Goal: Information Seeking & Learning: Learn about a topic

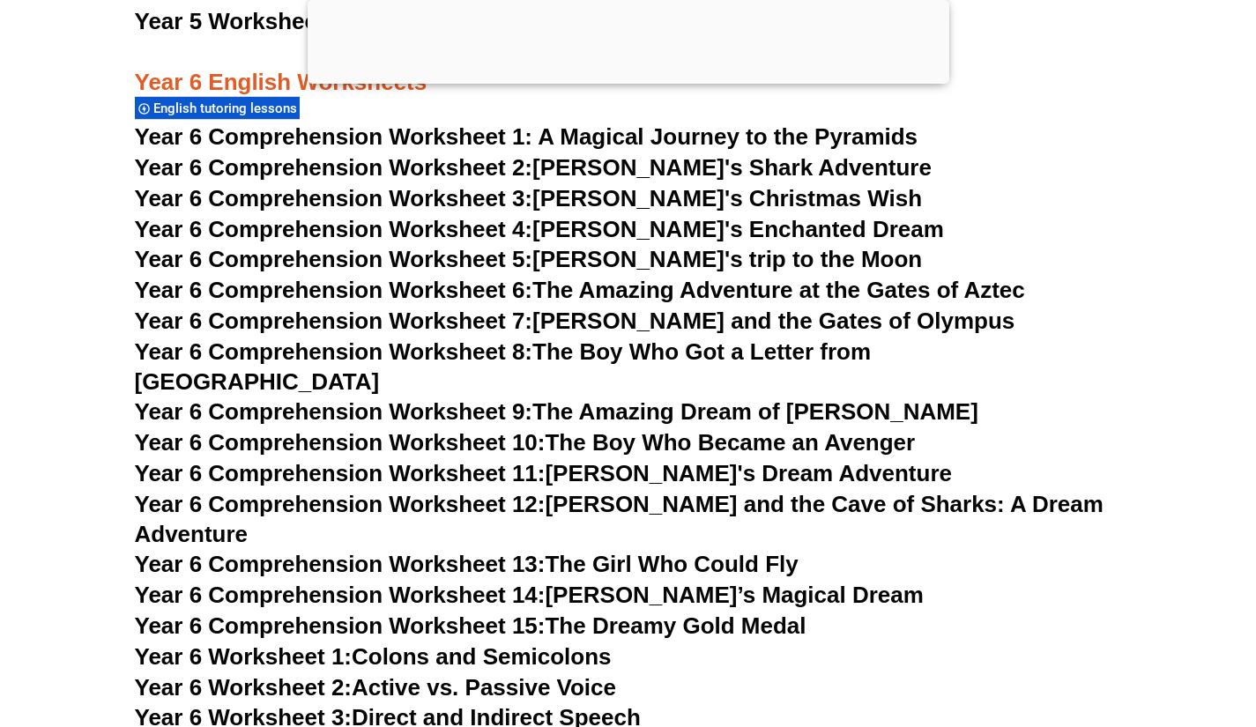
scroll to position [9885, 0]
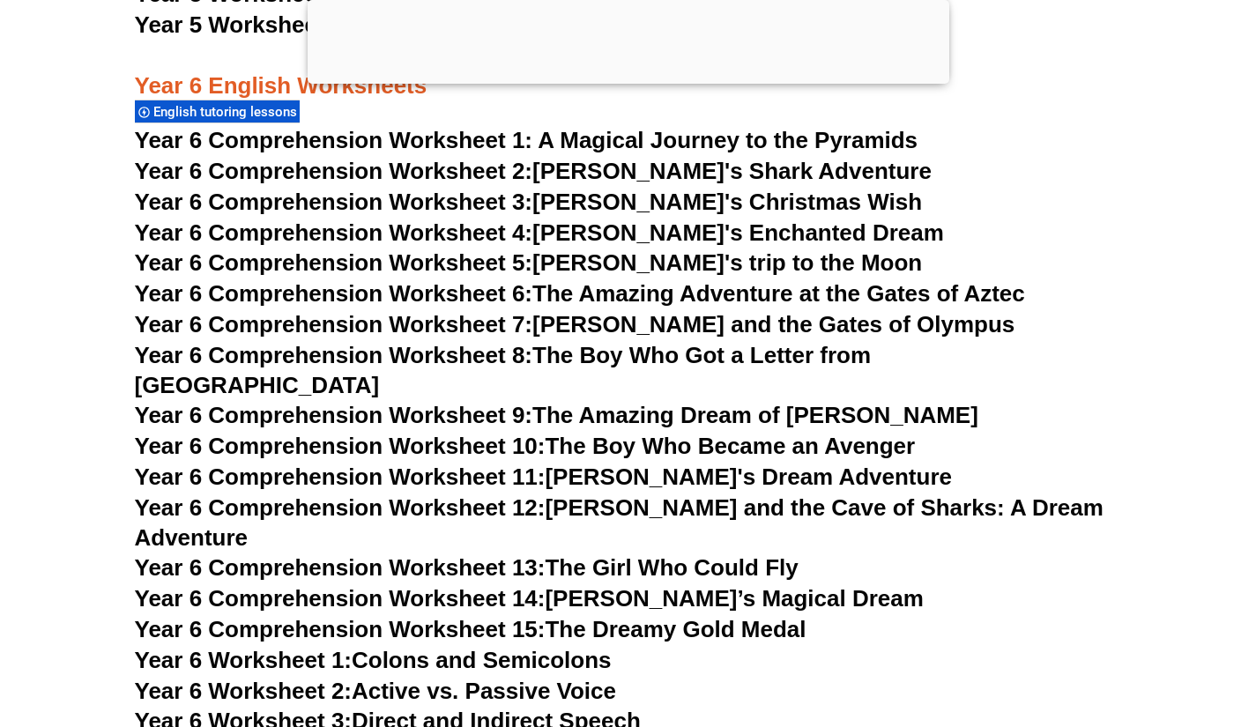
click at [227, 114] on span "English tutoring lessons" at bounding box center [227, 112] width 149 height 16
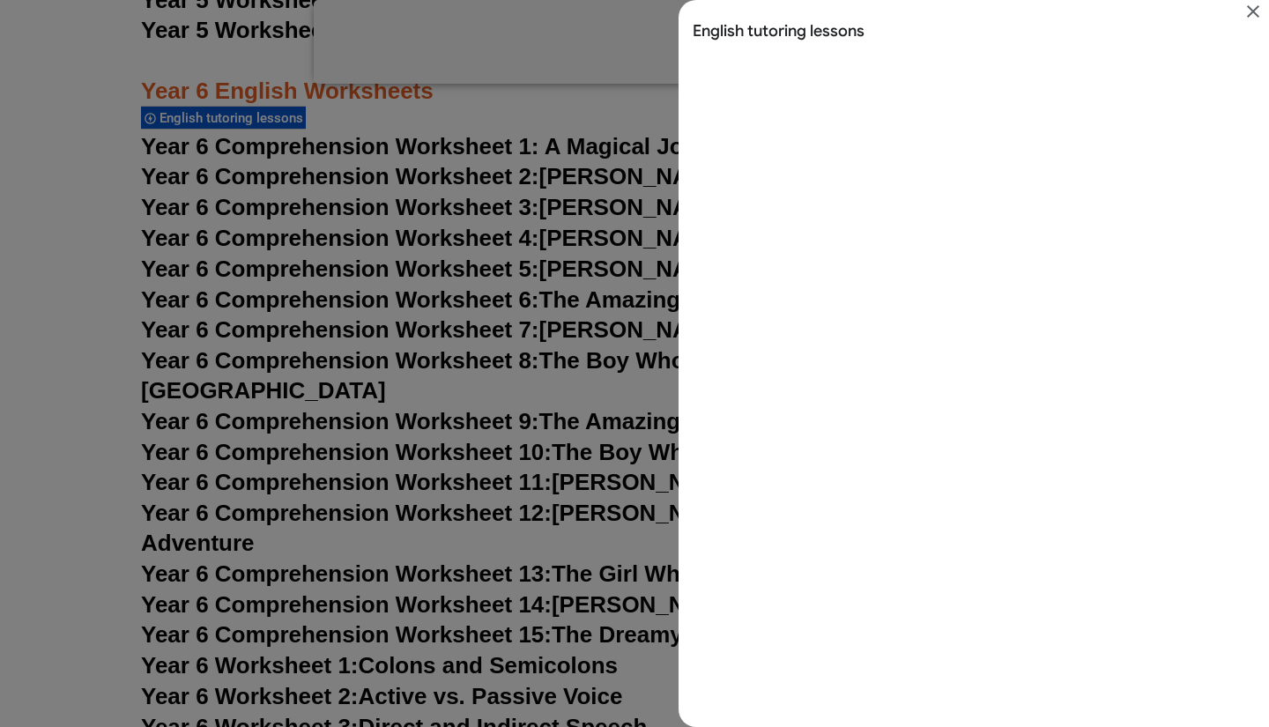
scroll to position [42, 0]
click at [1251, 7] on icon "Close" at bounding box center [1252, 11] width 21 height 21
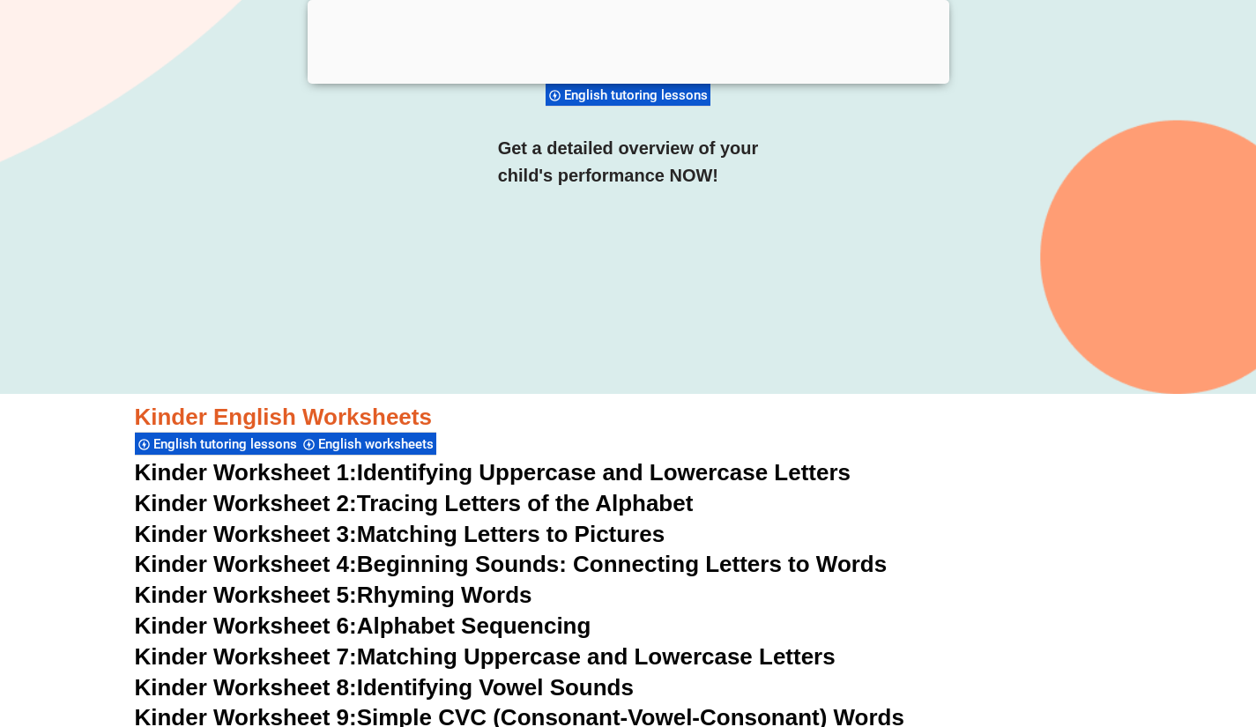
scroll to position [0, 0]
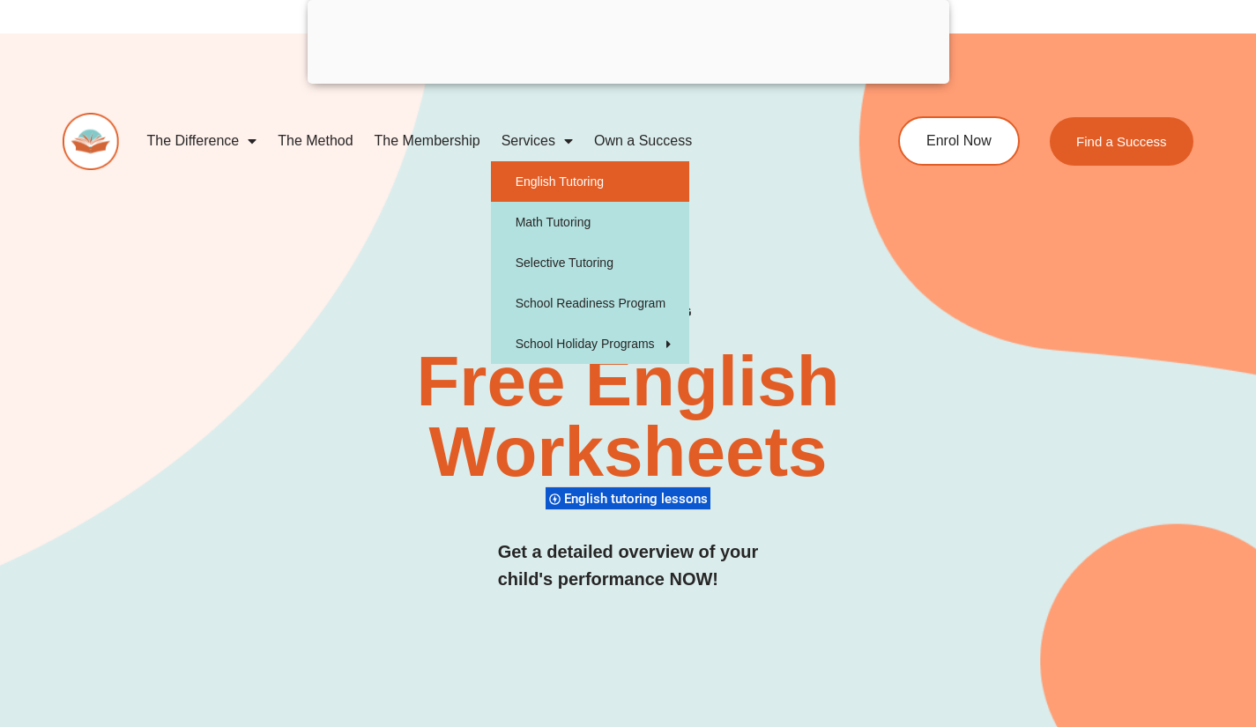
click at [583, 189] on link "English Tutoring" at bounding box center [590, 181] width 198 height 41
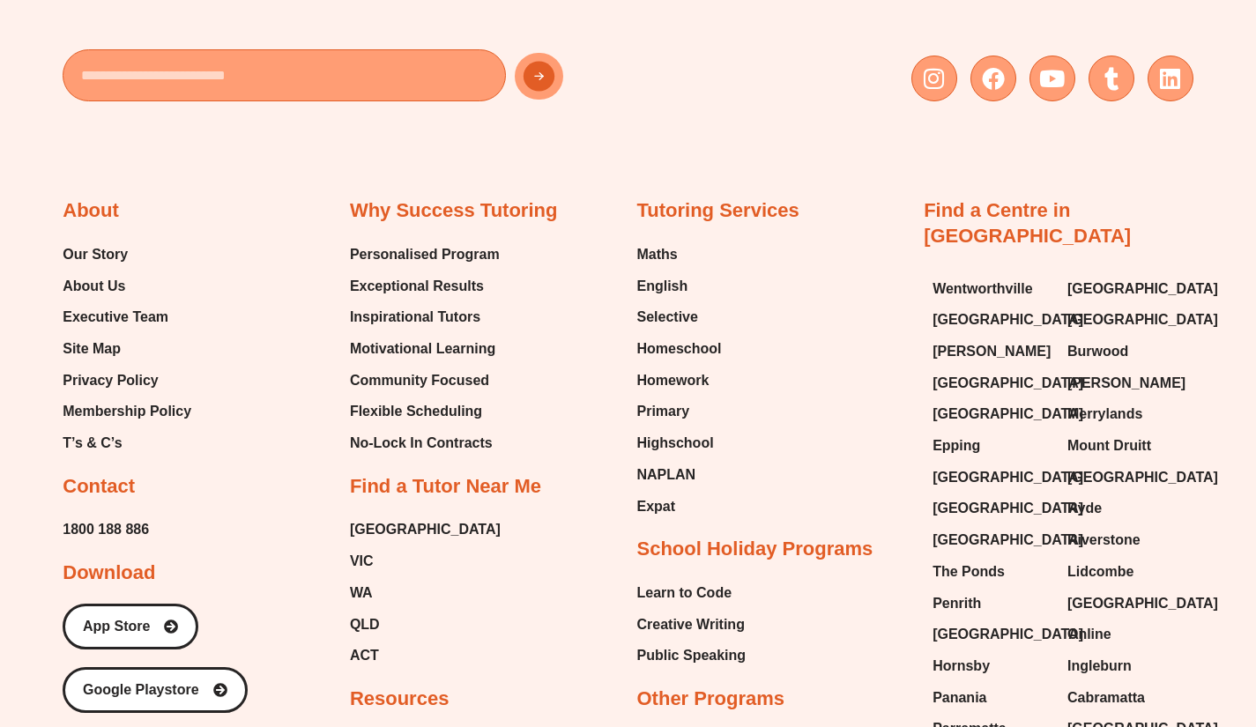
scroll to position [6408, 0]
type input "*"
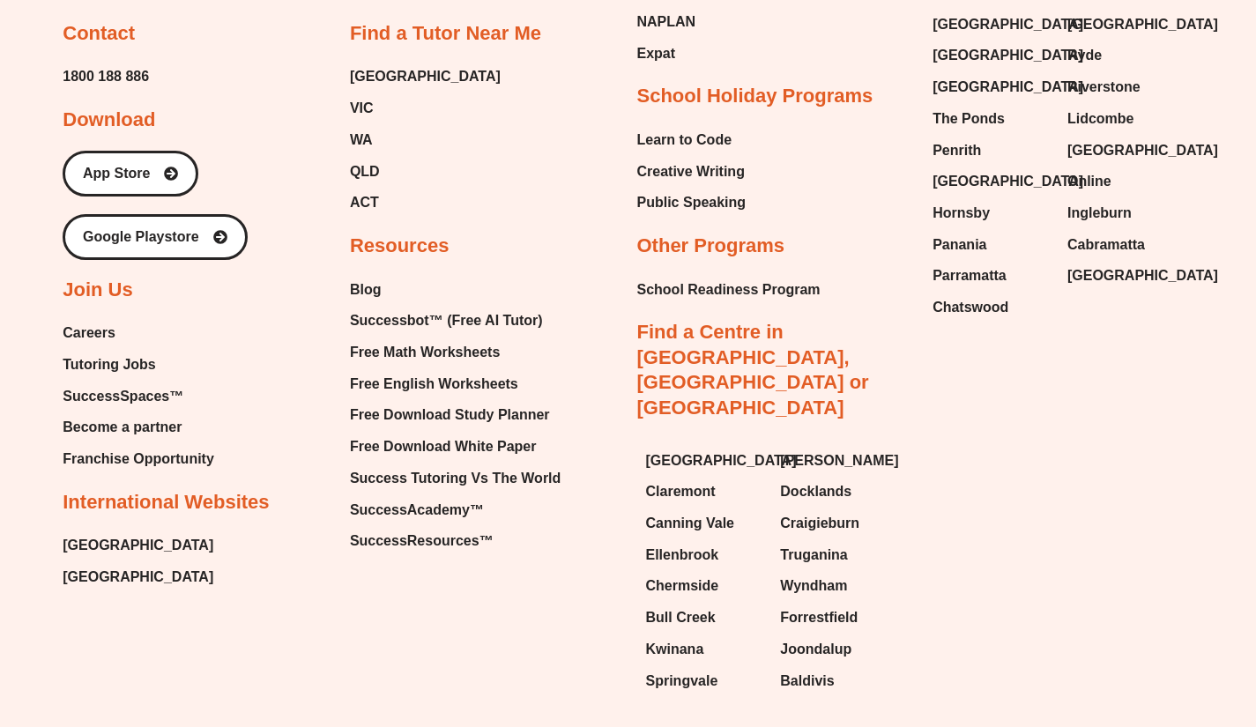
scroll to position [6861, 0]
click at [656, 447] on span "[GEOGRAPHIC_DATA]" at bounding box center [721, 460] width 151 height 26
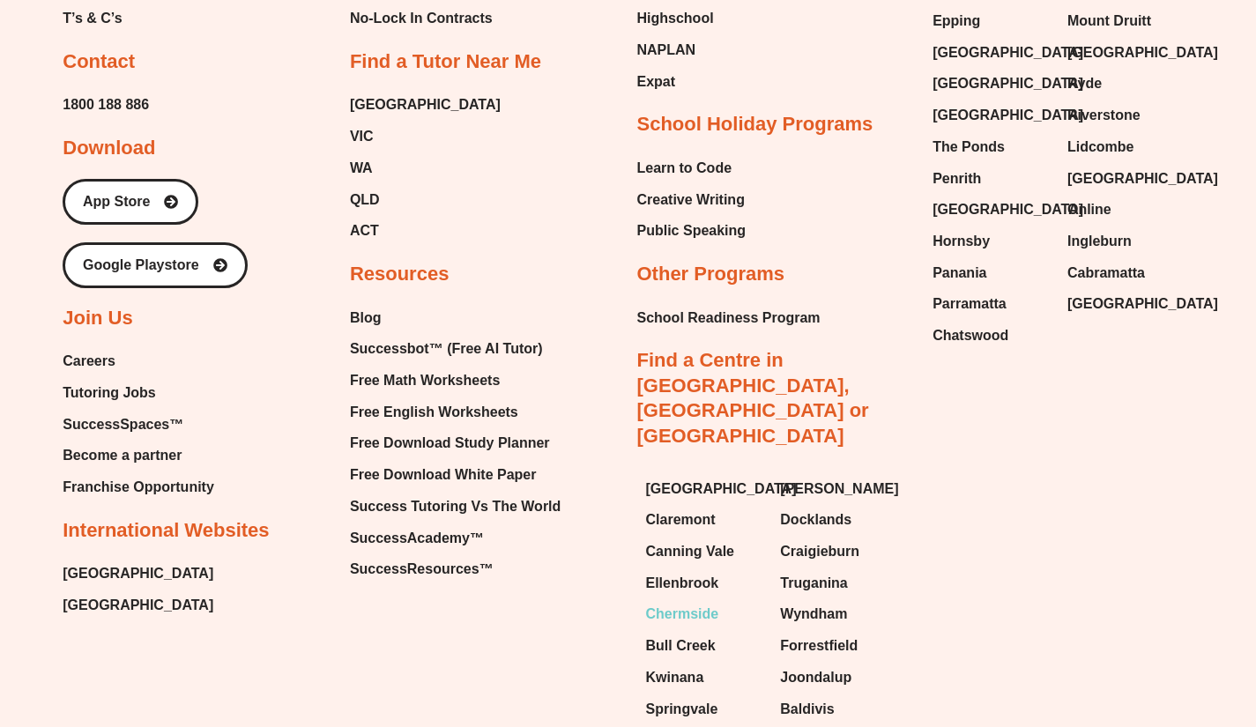
click at [697, 601] on span "Chermside" at bounding box center [682, 614] width 73 height 26
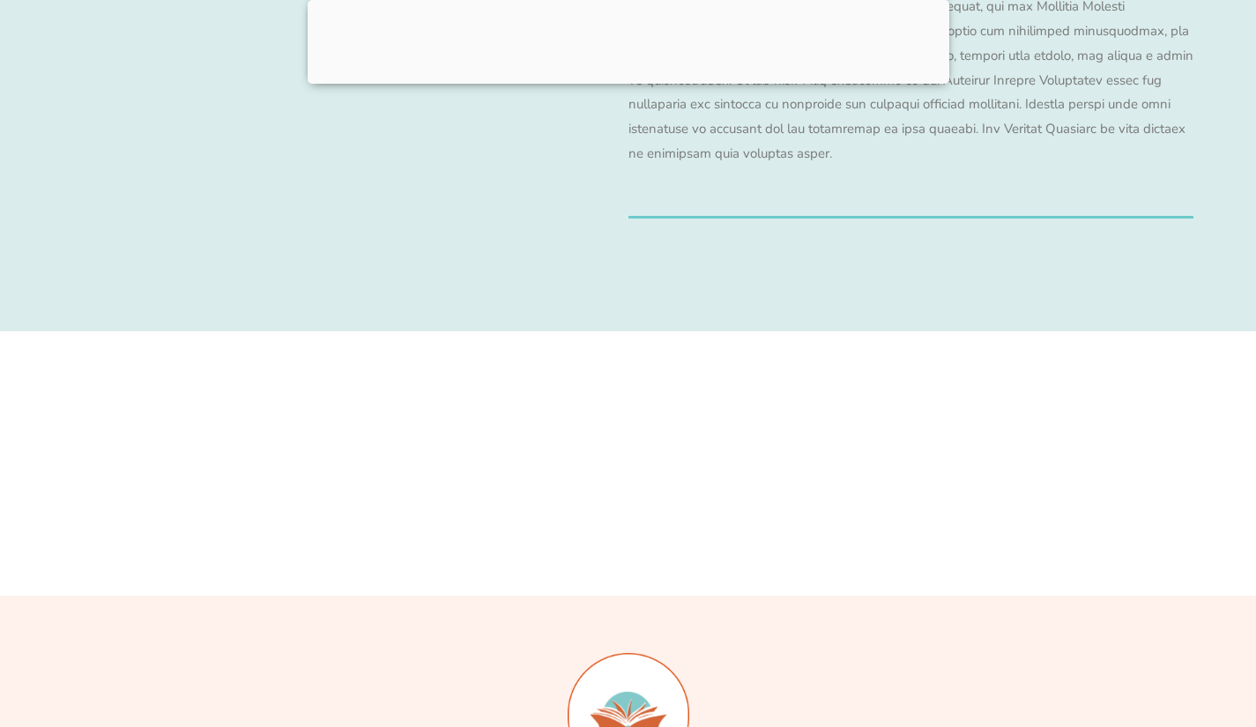
scroll to position [18000, 0]
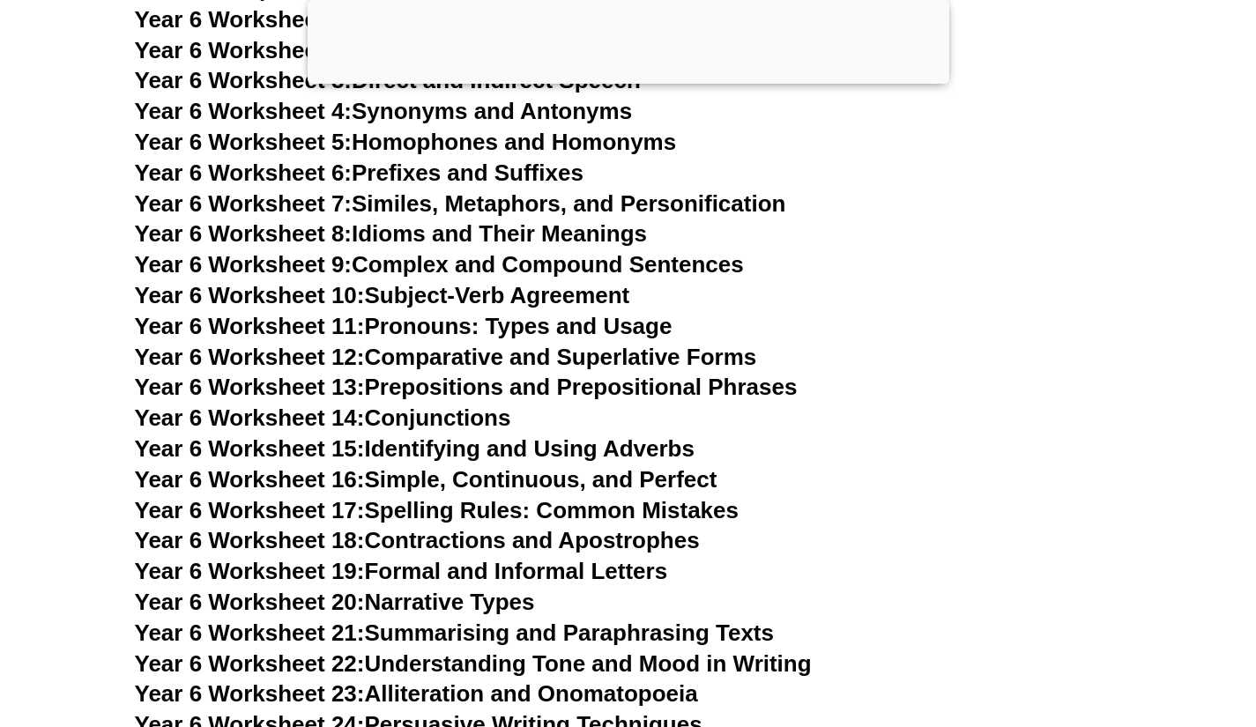
scroll to position [10533, 0]
click at [675, 498] on link "Year 6 Worksheet 17: Spelling Rules: Common Mistakes" at bounding box center [437, 511] width 604 height 26
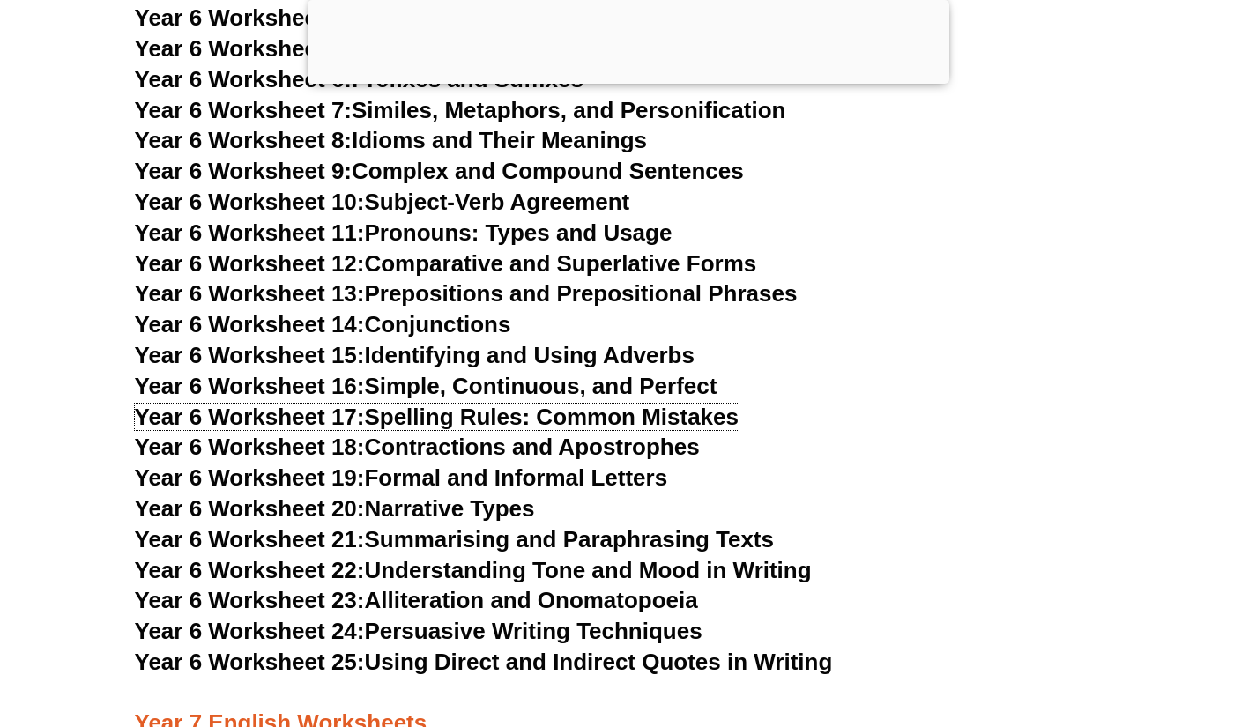
scroll to position [10628, 0]
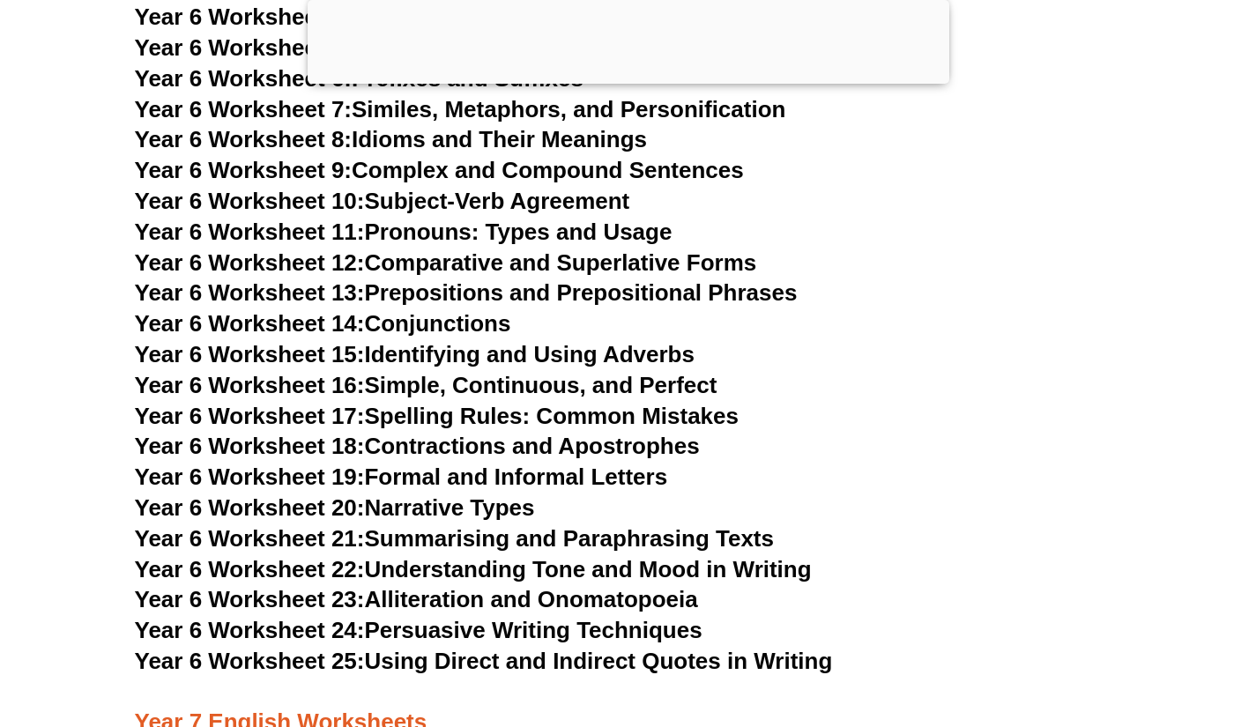
click at [494, 494] on link "Year 6 Worksheet 20: Narrative Types" at bounding box center [335, 507] width 400 height 26
click at [930, 493] on h3 "Year 6 Worksheet 20: Narrative Types" at bounding box center [628, 508] width 987 height 30
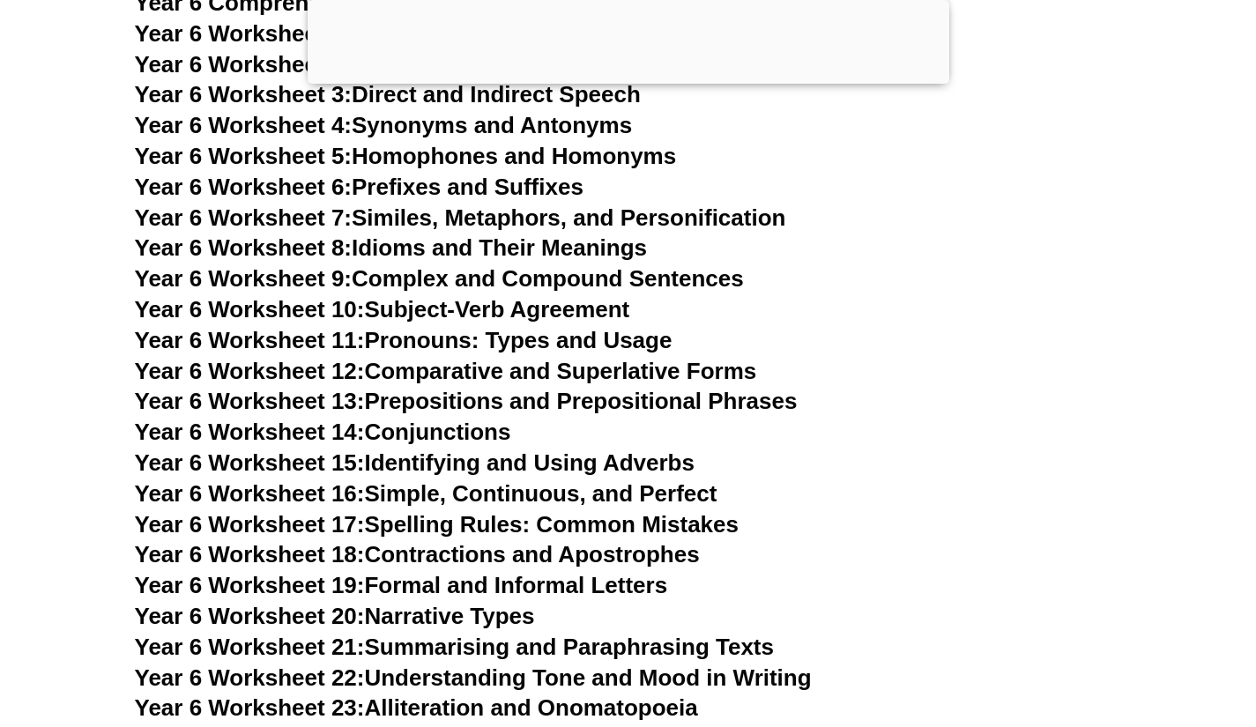
scroll to position [10512, 0]
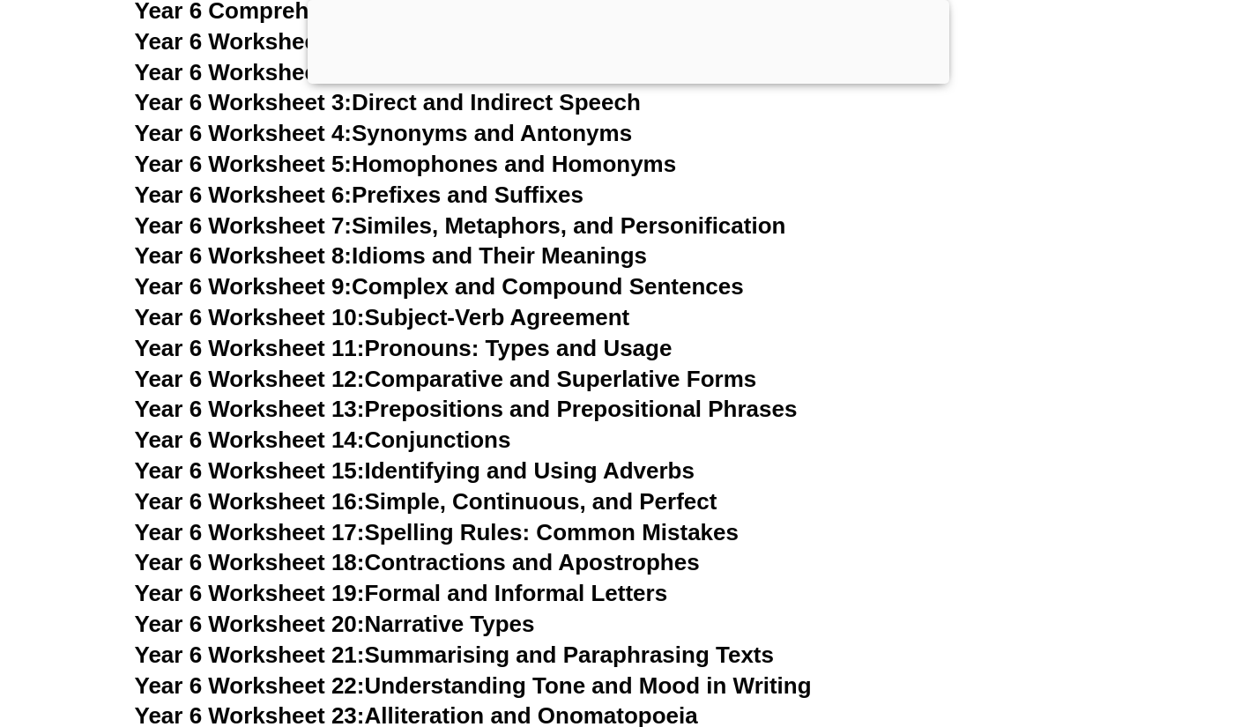
click at [702, 212] on link "Year 6 Worksheet 7: Similes, Metaphors, and Personification" at bounding box center [460, 225] width 651 height 26
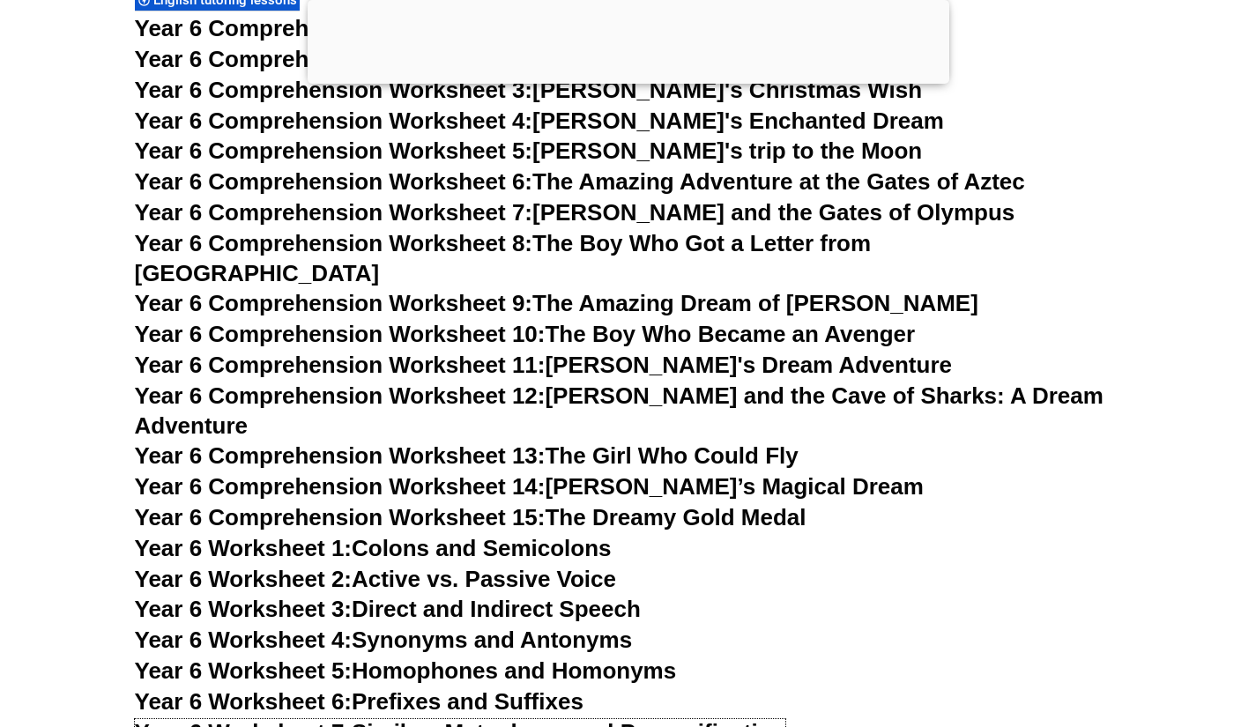
scroll to position [10004, 0]
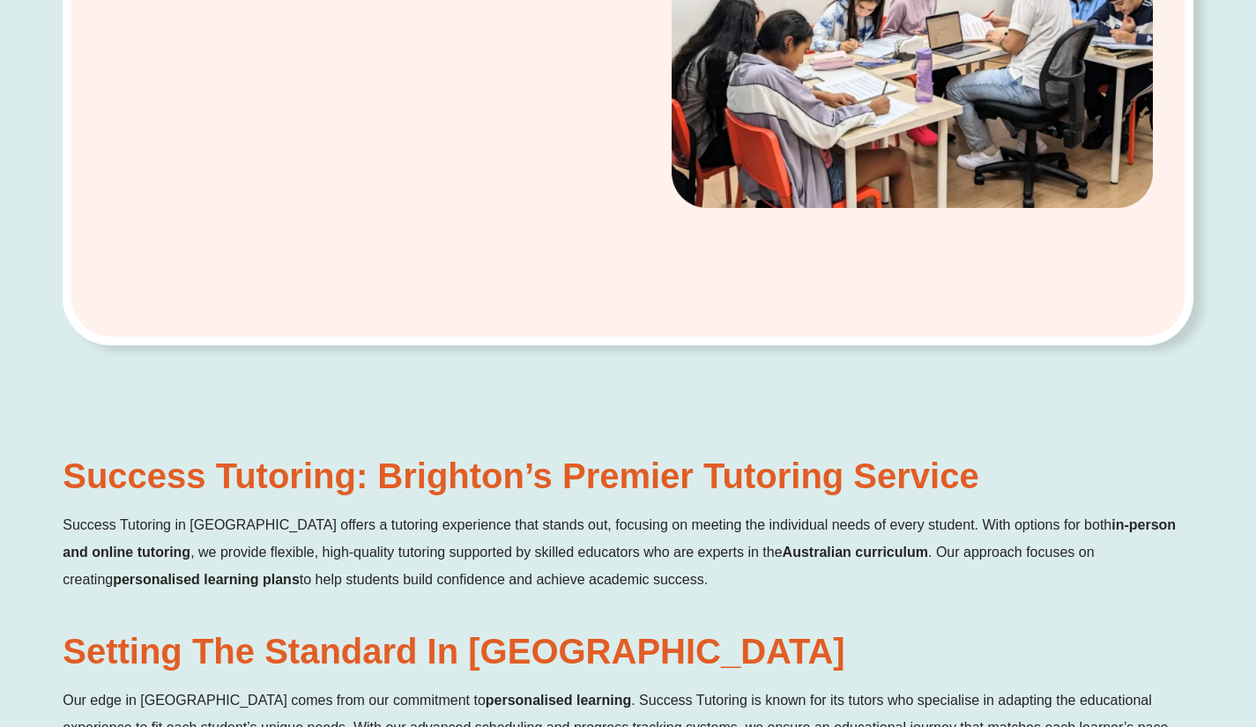
scroll to position [719, 0]
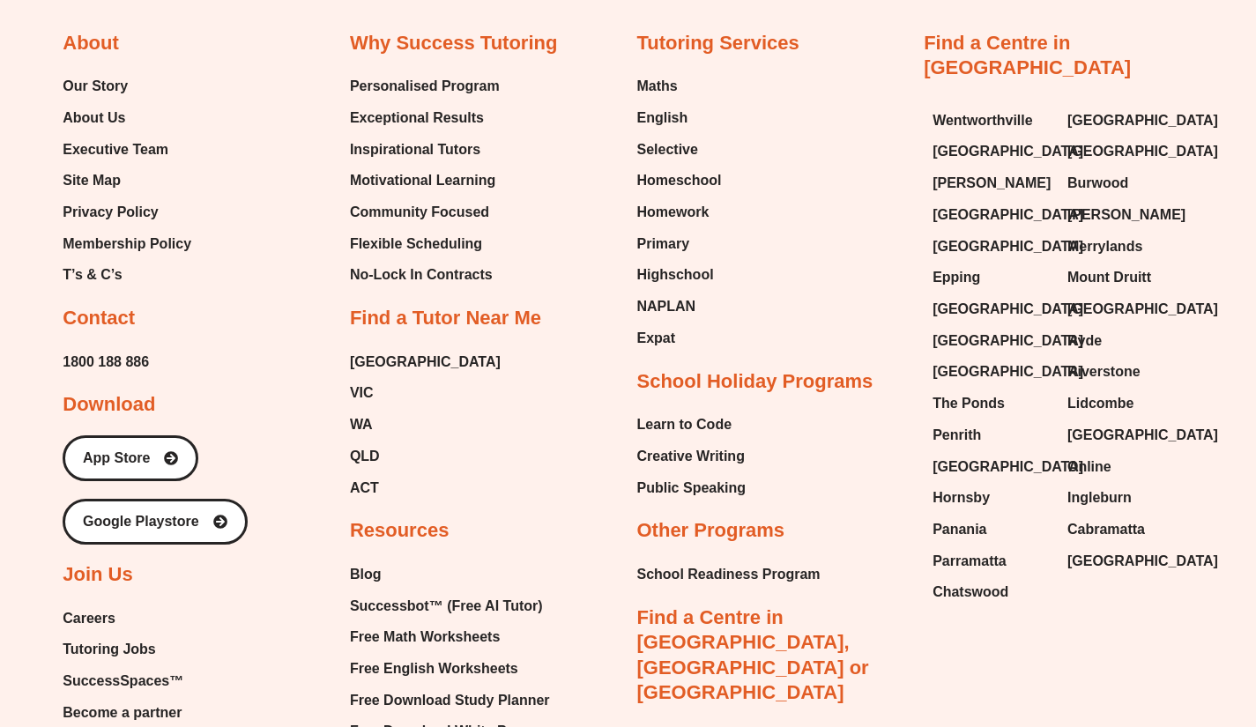
scroll to position [9851, 0]
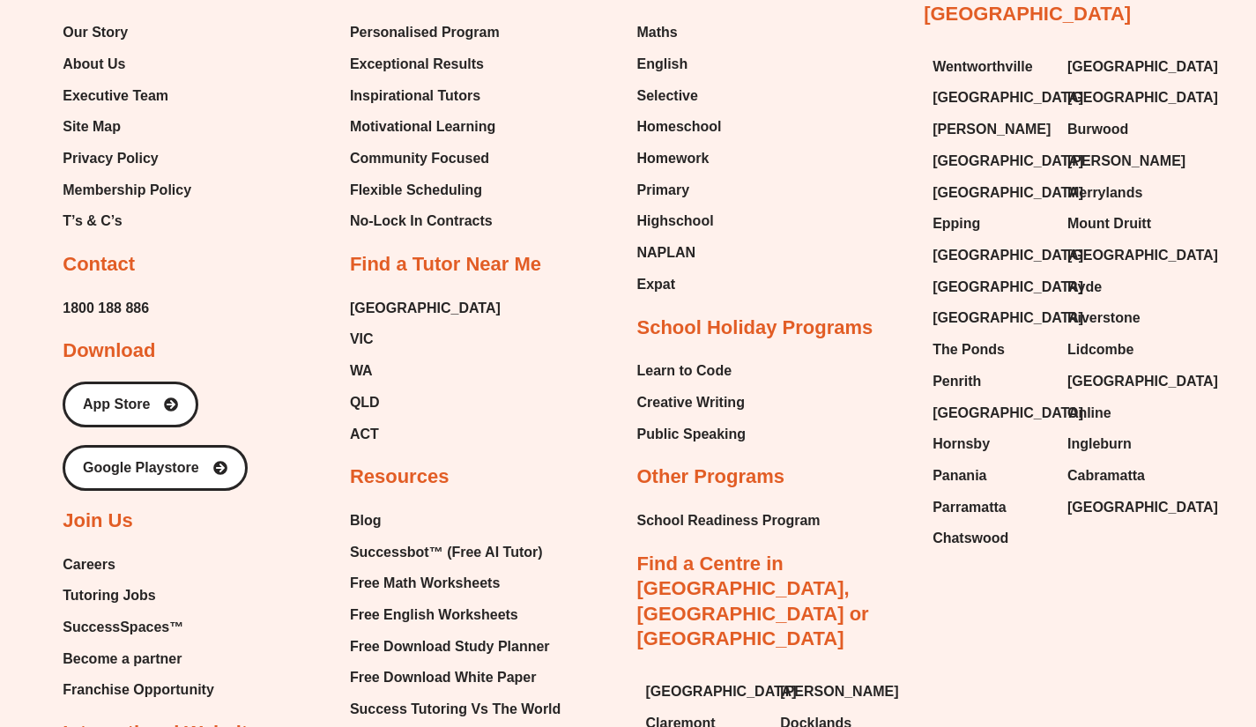
click at [100, 552] on span "Careers" at bounding box center [89, 565] width 53 height 26
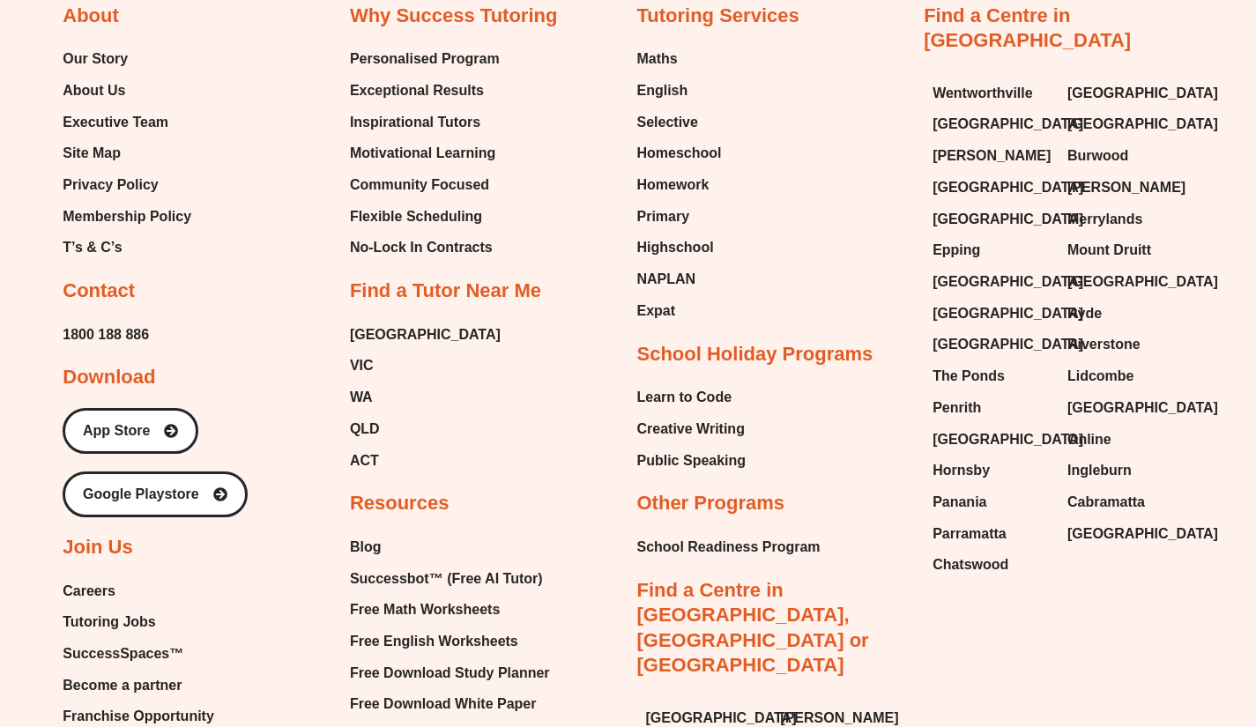
click at [107, 609] on span "Tutoring Jobs" at bounding box center [109, 622] width 93 height 26
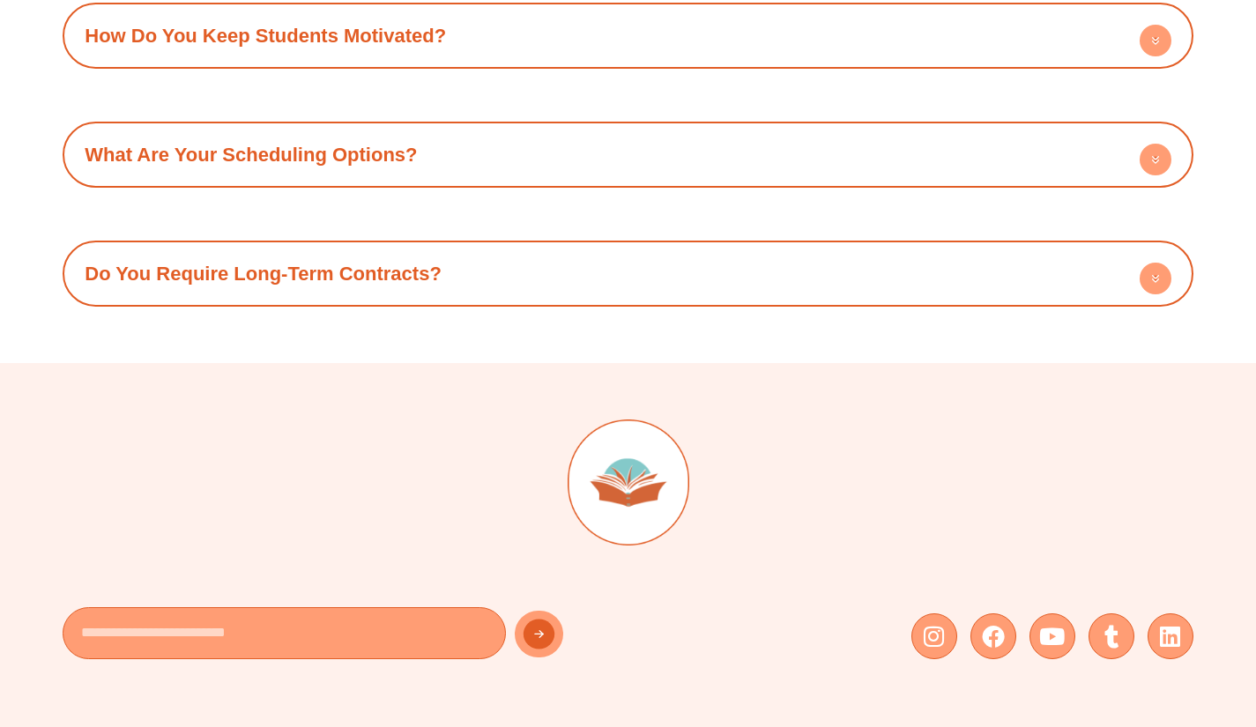
scroll to position [2483, 0]
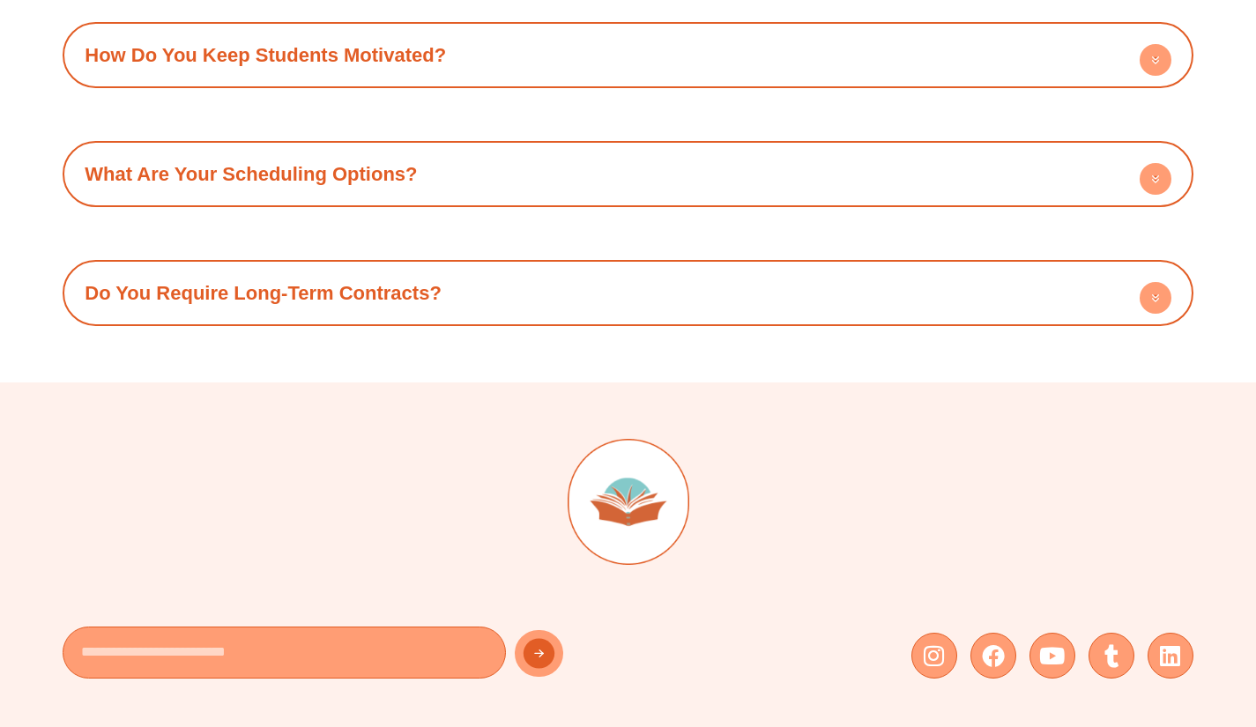
click at [1151, 288] on circle at bounding box center [1155, 298] width 32 height 32
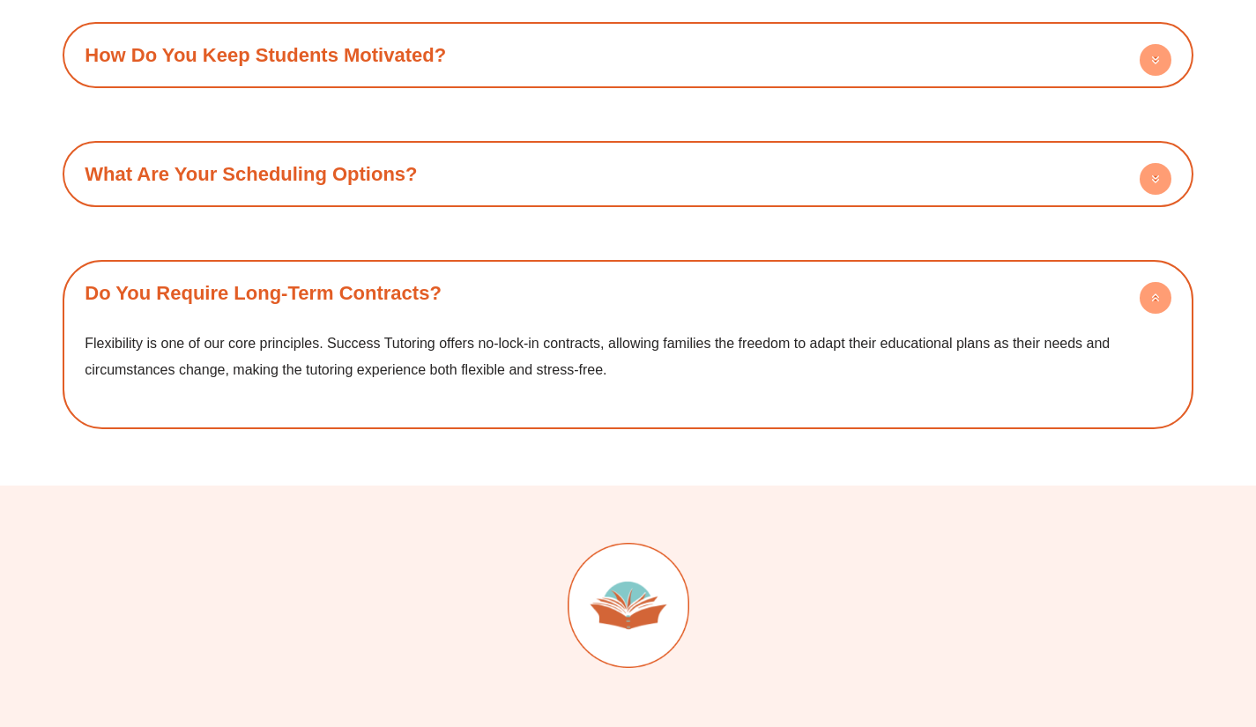
click at [1142, 303] on circle at bounding box center [1155, 298] width 32 height 32
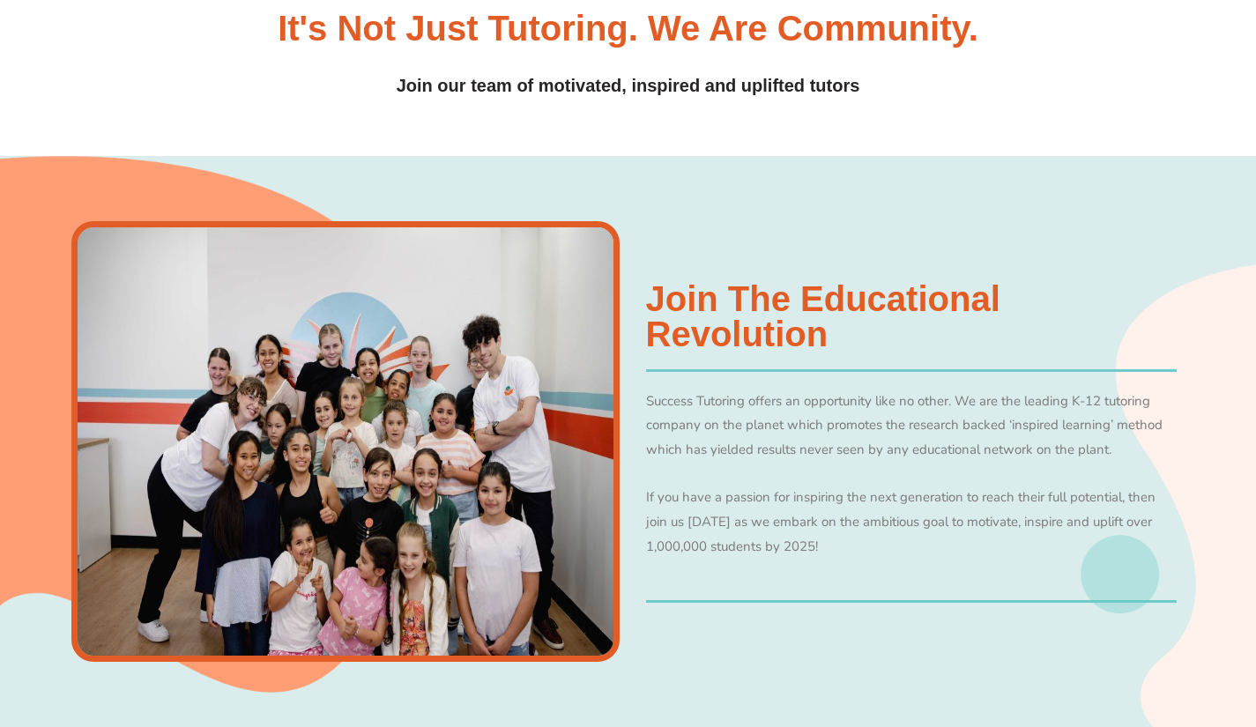
scroll to position [0, 0]
